Goal: Task Accomplishment & Management: Manage account settings

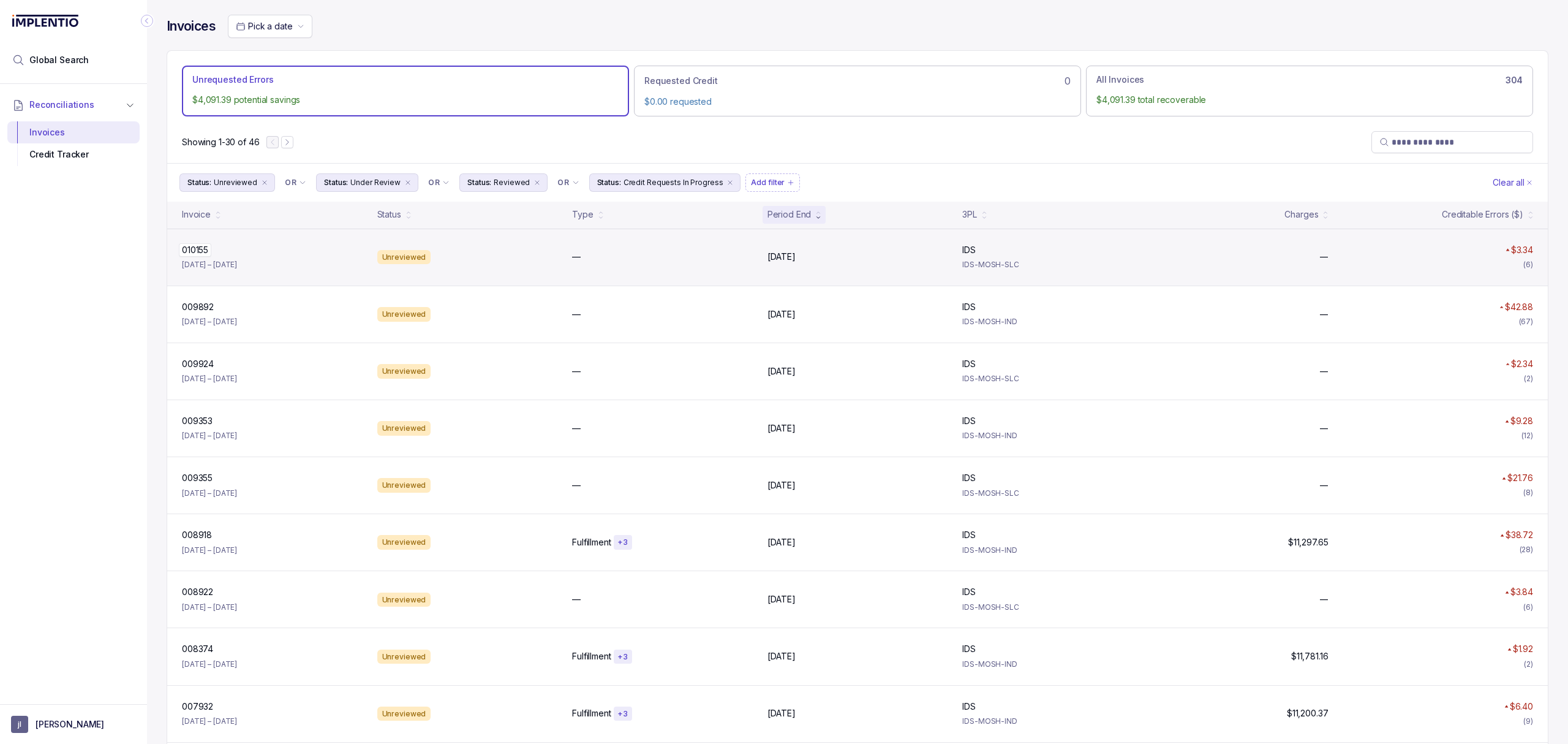
click at [196, 253] on p "010155" at bounding box center [195, 250] width 32 height 14
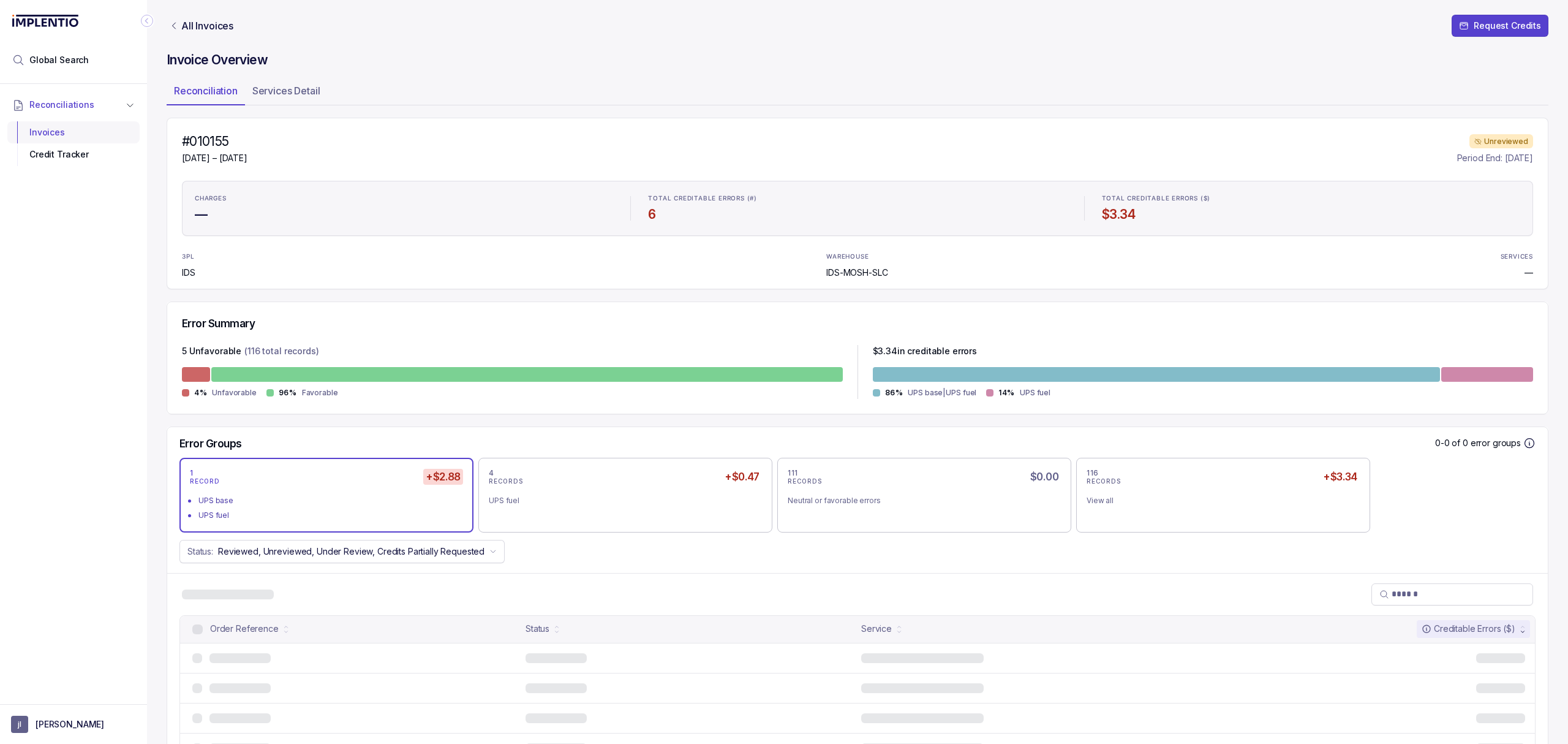
click at [69, 140] on div "Invoices" at bounding box center [74, 132] width 113 height 22
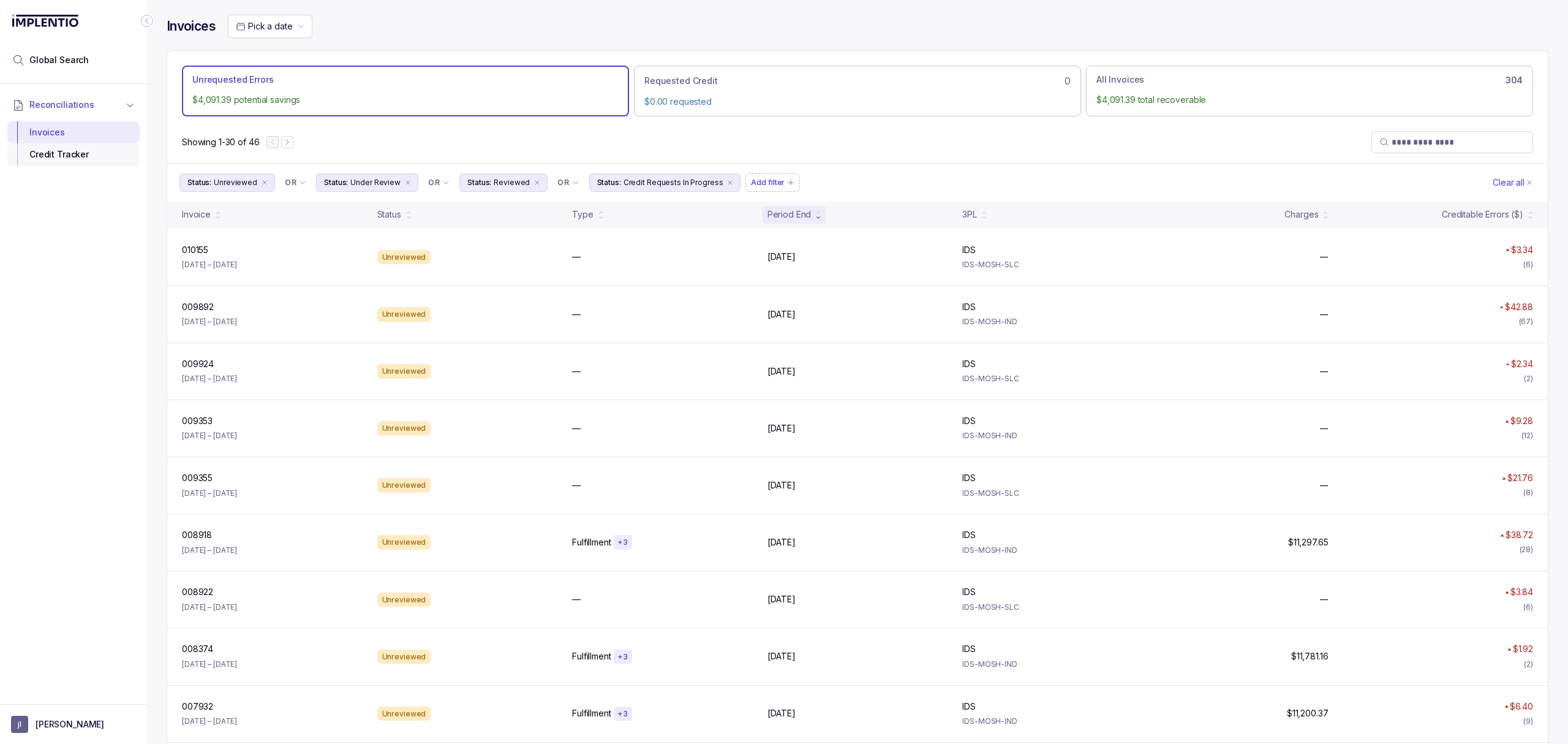
click at [70, 156] on div "Credit Tracker" at bounding box center [74, 154] width 113 height 22
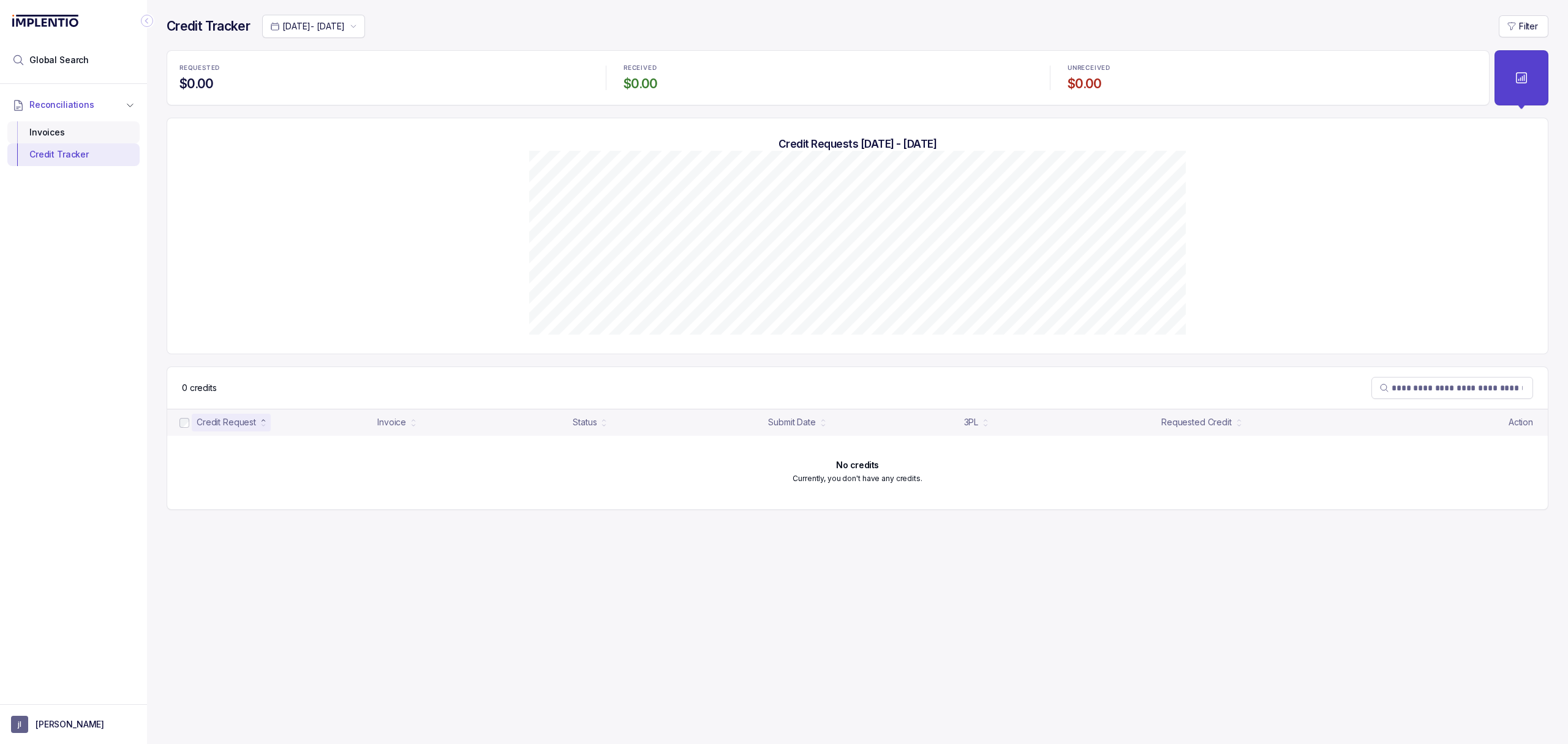
click at [49, 129] on div "Invoices" at bounding box center [74, 132] width 113 height 22
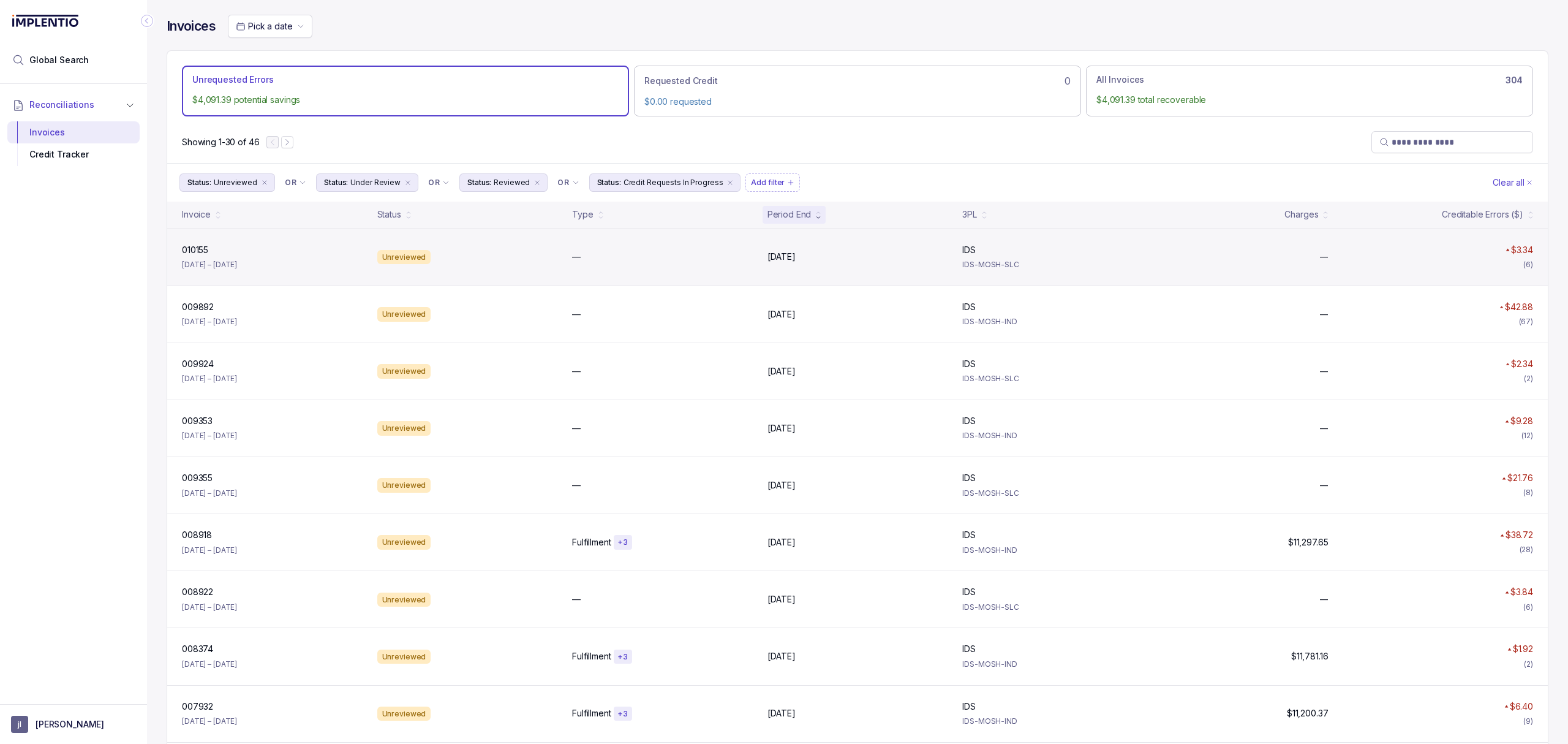
click at [201, 243] on div "010155 010155 [DATE] – [DATE] Unreviewed — [DATE] [DATE] IDS IDS IDS-MOSH-SLC —…" at bounding box center [857, 257] width 1381 height 57
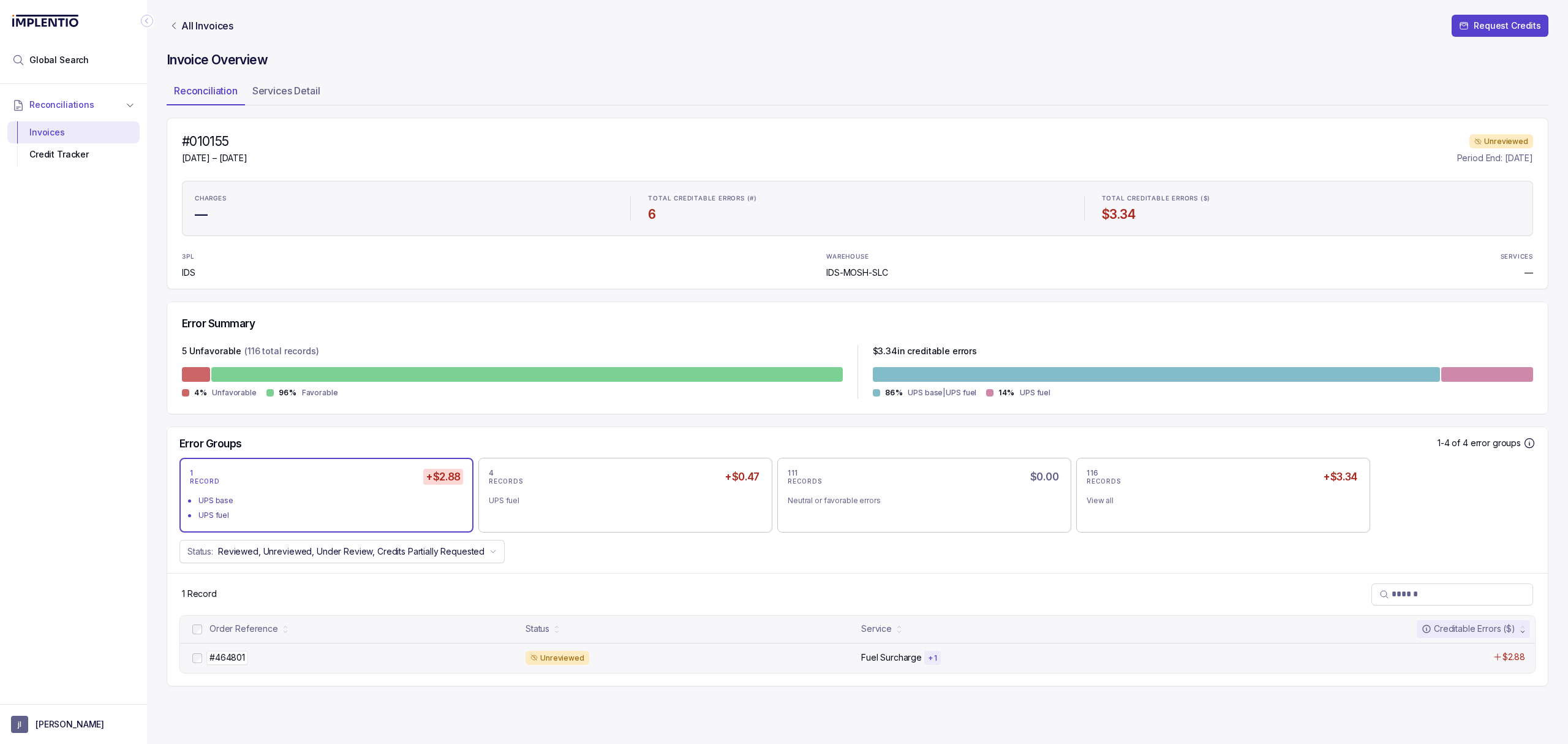
click at [210, 656] on p "#464801" at bounding box center [227, 658] width 42 height 14
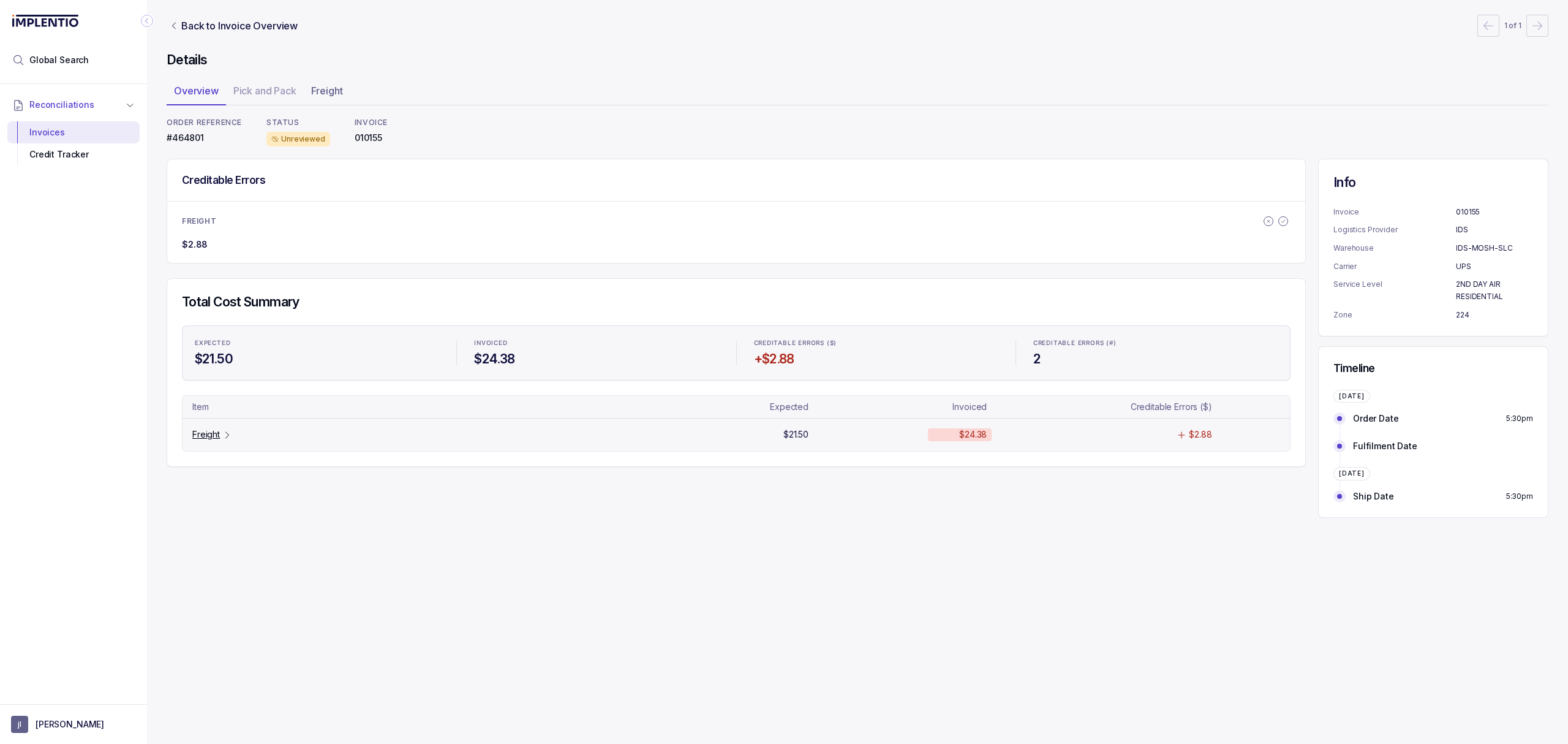
click at [206, 432] on p "Freight" at bounding box center [206, 434] width 28 height 12
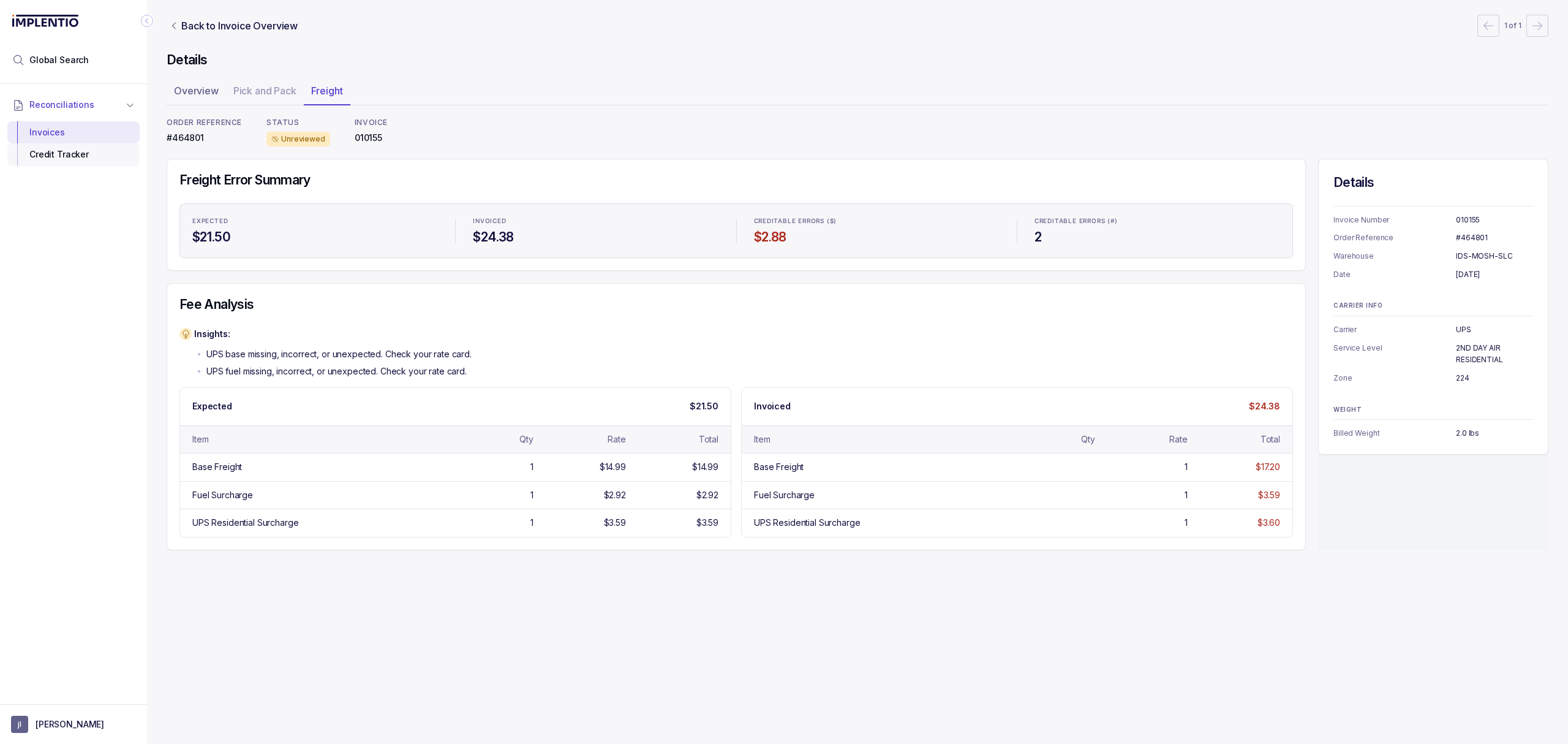
click at [78, 158] on div "Credit Tracker" at bounding box center [74, 154] width 113 height 22
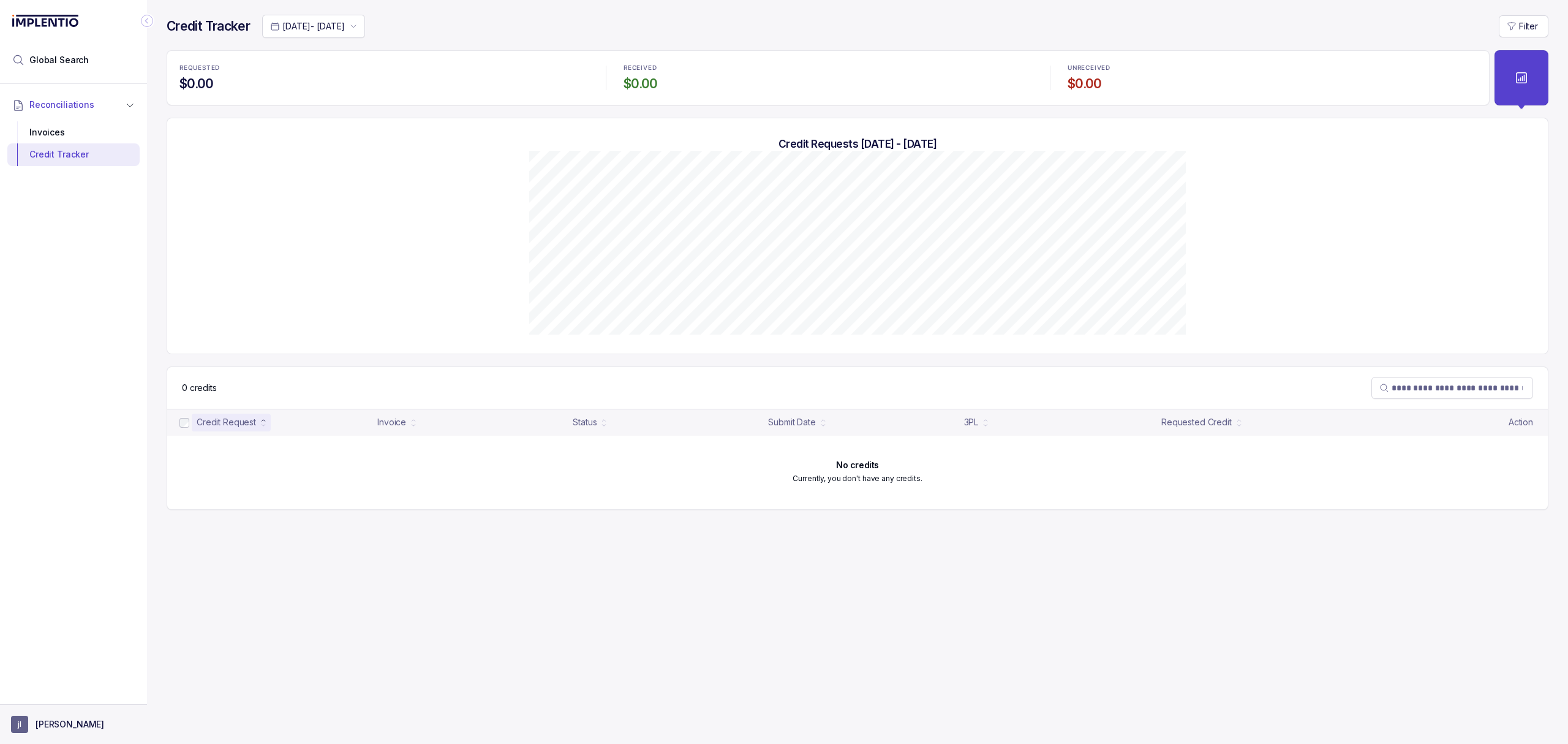
click at [60, 727] on p "[PERSON_NAME]" at bounding box center [70, 725] width 69 height 12
click at [63, 697] on p "Logout" at bounding box center [81, 697] width 102 height 12
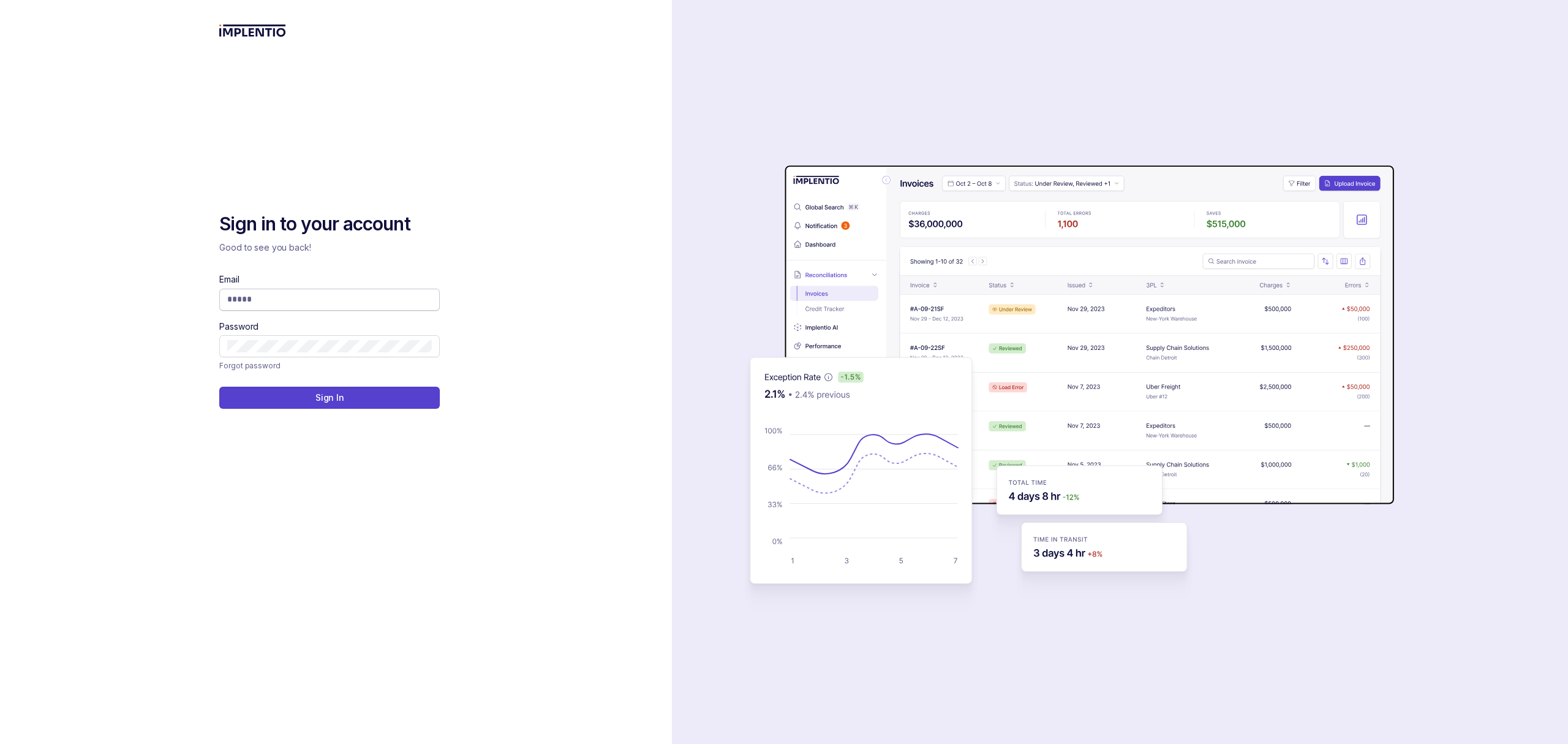
click at [248, 302] on input "Email" at bounding box center [329, 299] width 204 height 12
drag, startPoint x: 363, startPoint y: 297, endPoint x: 645, endPoint y: 564, distance: 388.3
click at [645, 564] on div "Sign in to your account Good to see you back! Email ****** Password Forgot pass…" at bounding box center [336, 372] width 672 height 744
type input "**********"
